Goal: Task Accomplishment & Management: Complete application form

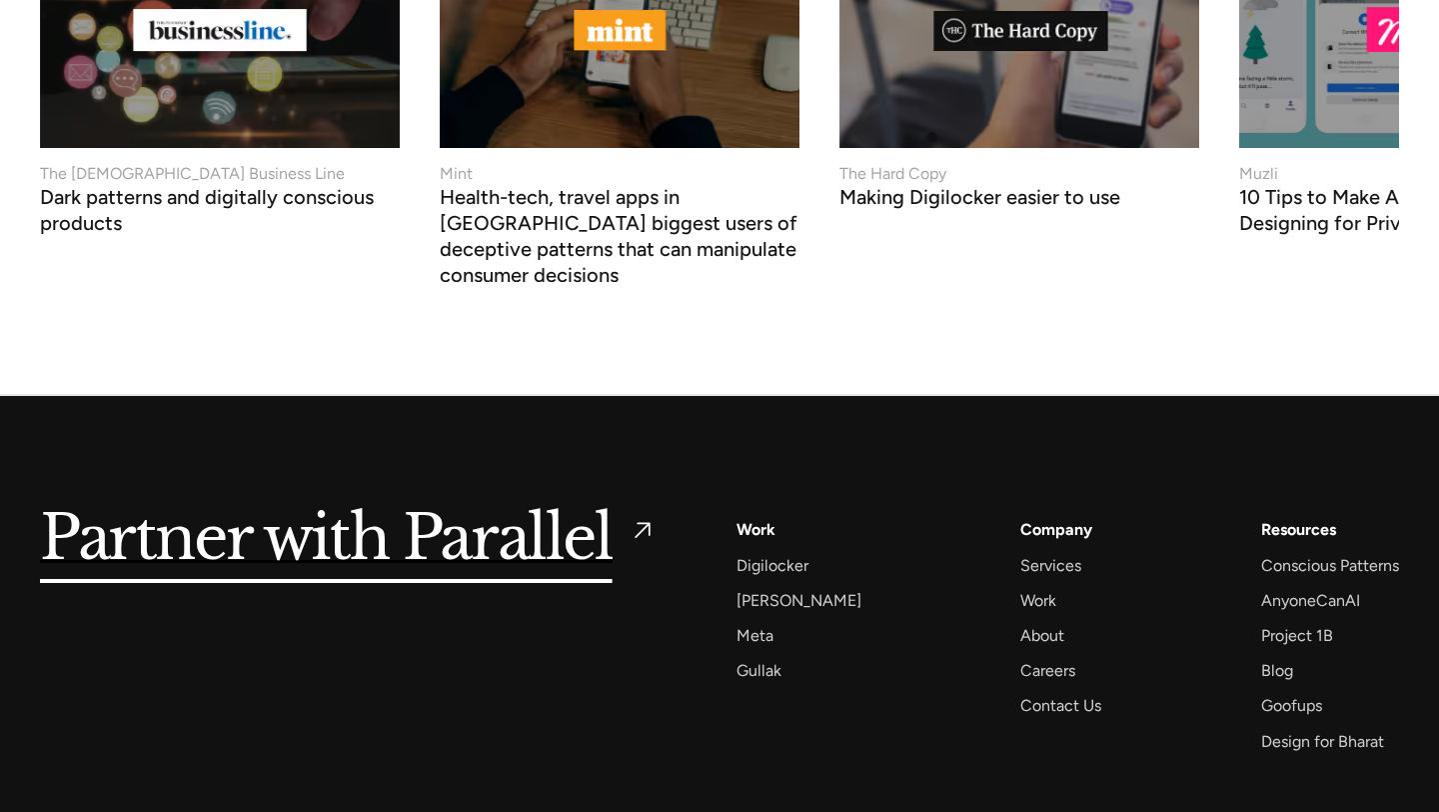
scroll to position [7643, 0]
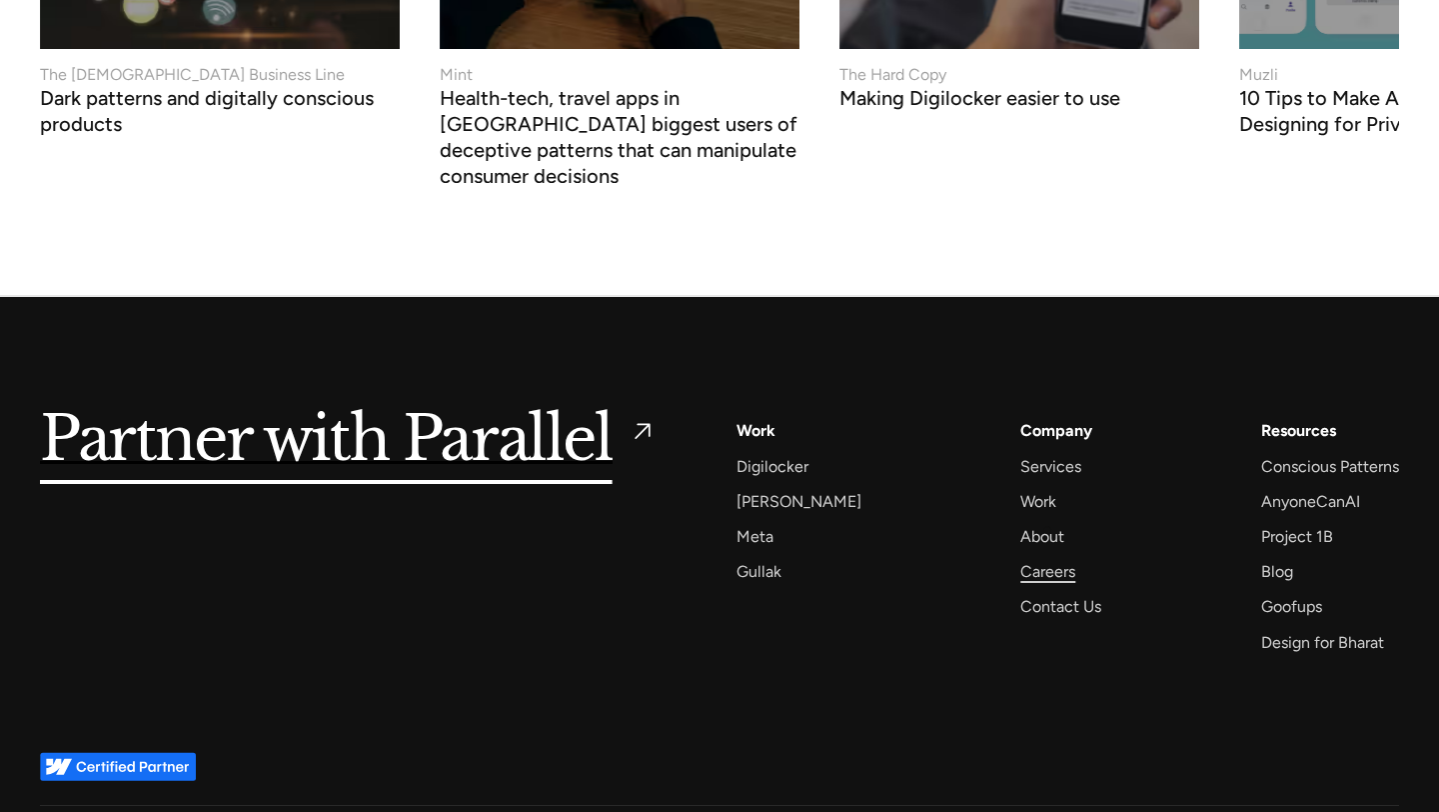
click at [1047, 558] on div "Careers" at bounding box center [1047, 571] width 55 height 27
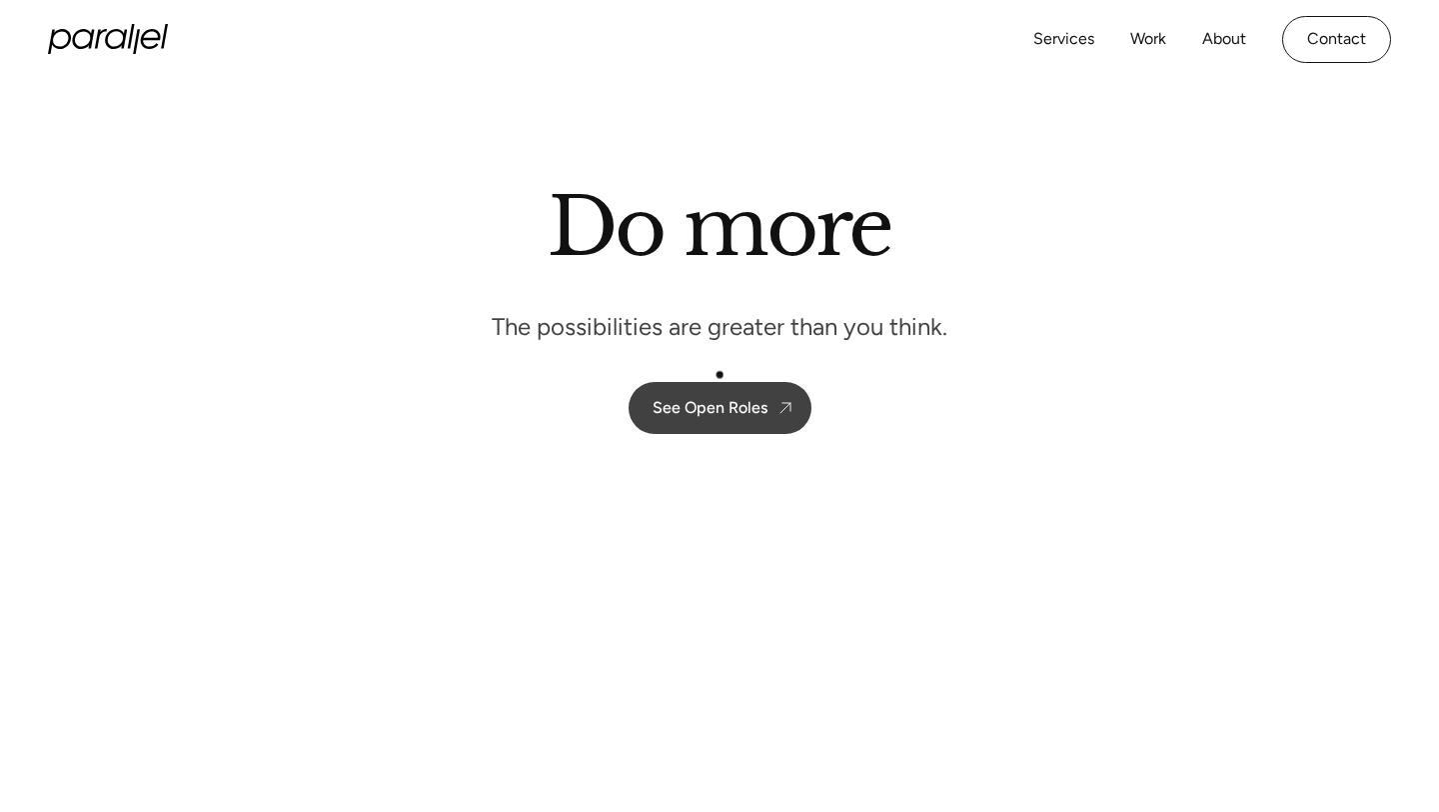
click at [769, 401] on link "See Open Roles" at bounding box center [720, 408] width 183 height 52
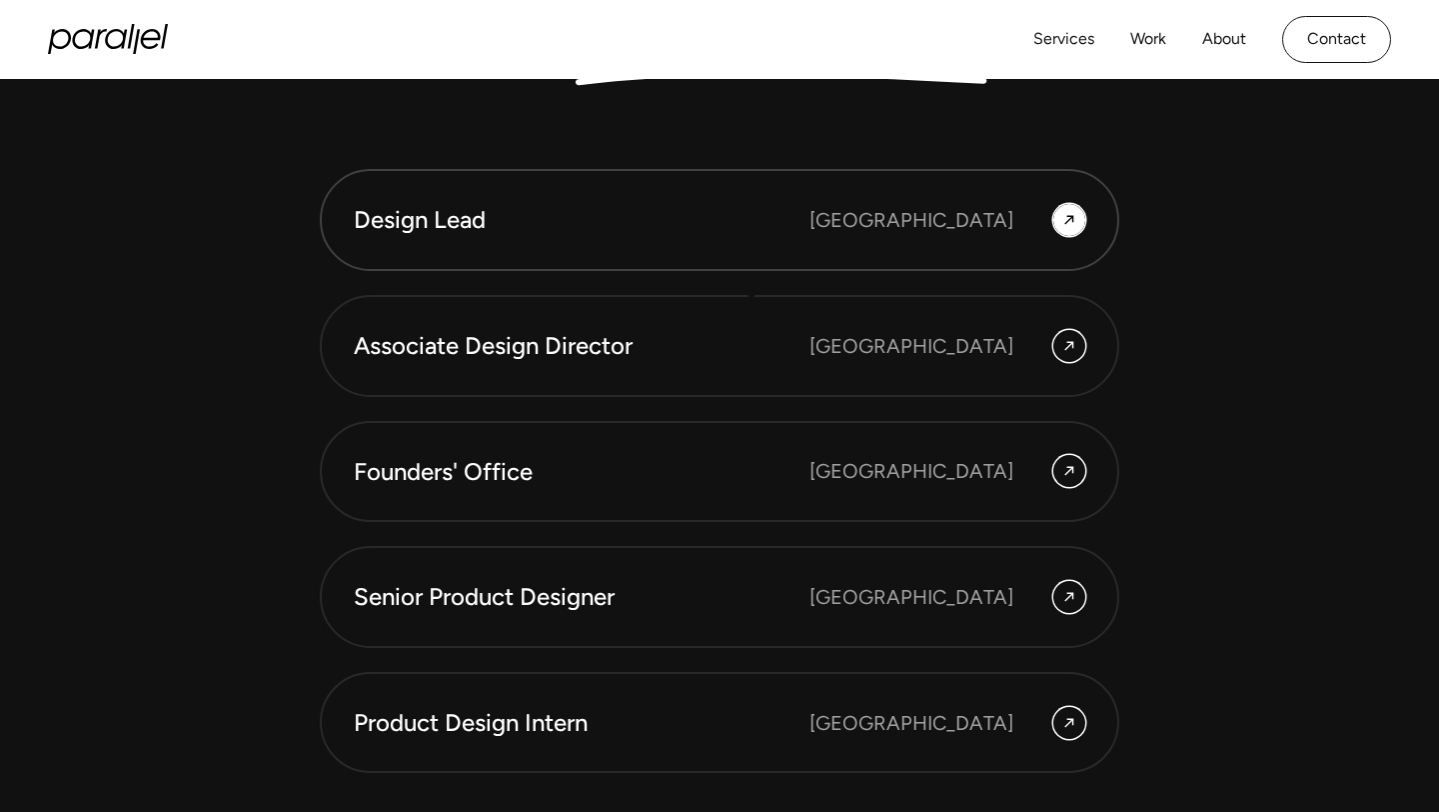
scroll to position [5364, 0]
click at [705, 626] on link "Senior Product Designer [GEOGRAPHIC_DATA]" at bounding box center [720, 598] width 800 height 102
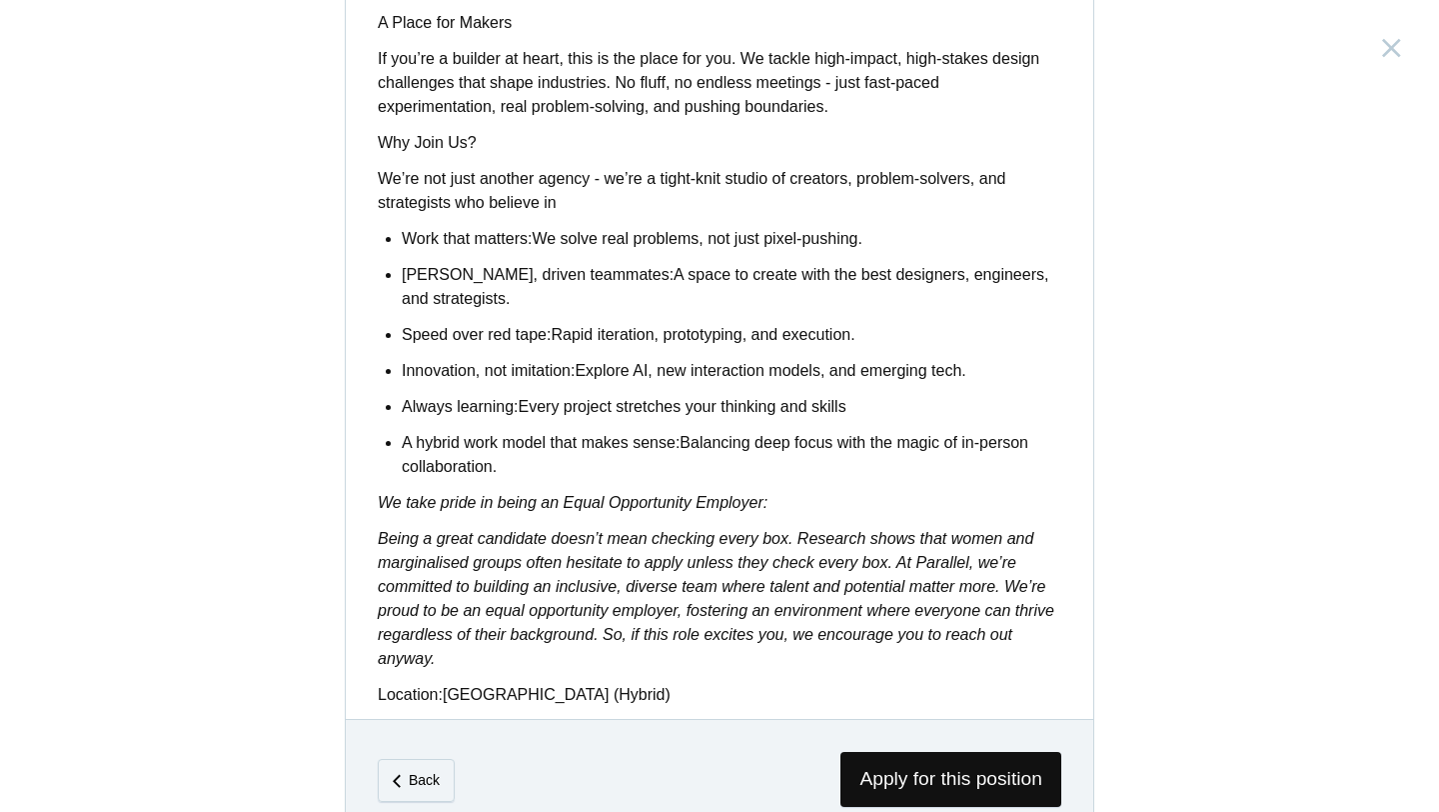
scroll to position [1579, 0]
